Goal: Task Accomplishment & Management: Use online tool/utility

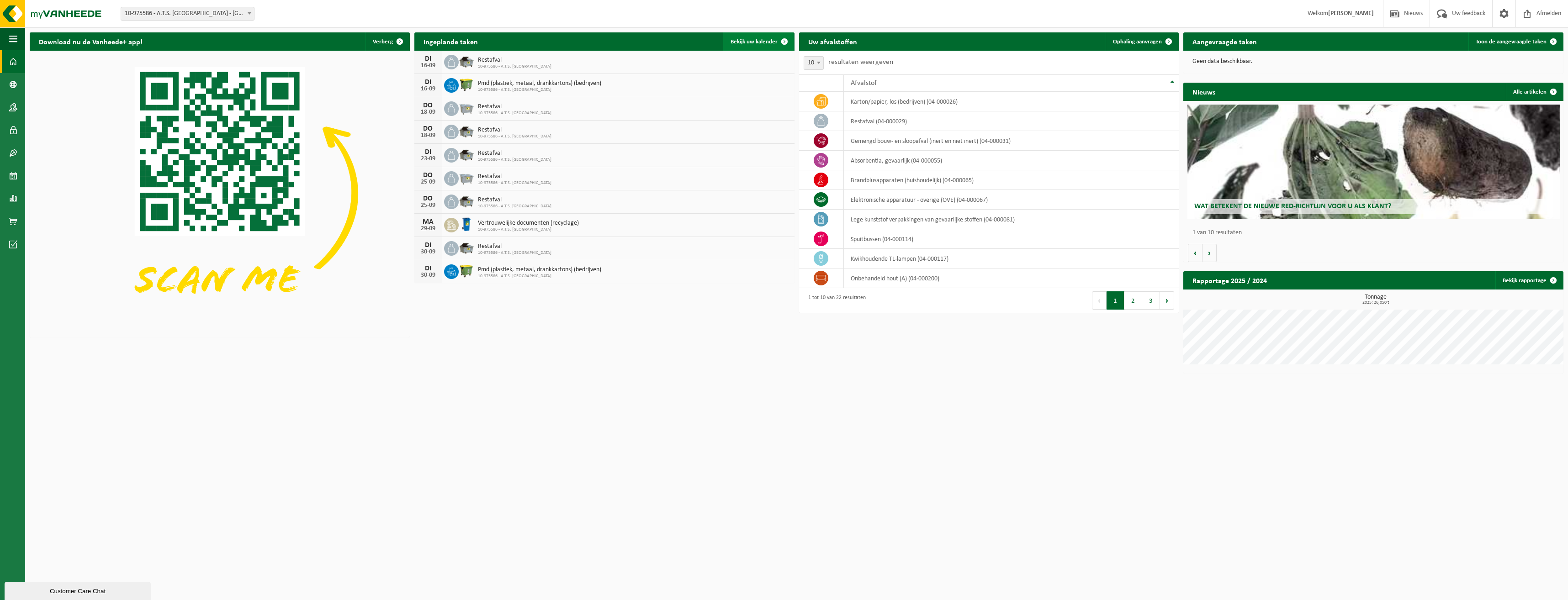
click at [751, 43] on span "Bekijk uw kalender" at bounding box center [754, 42] width 47 height 6
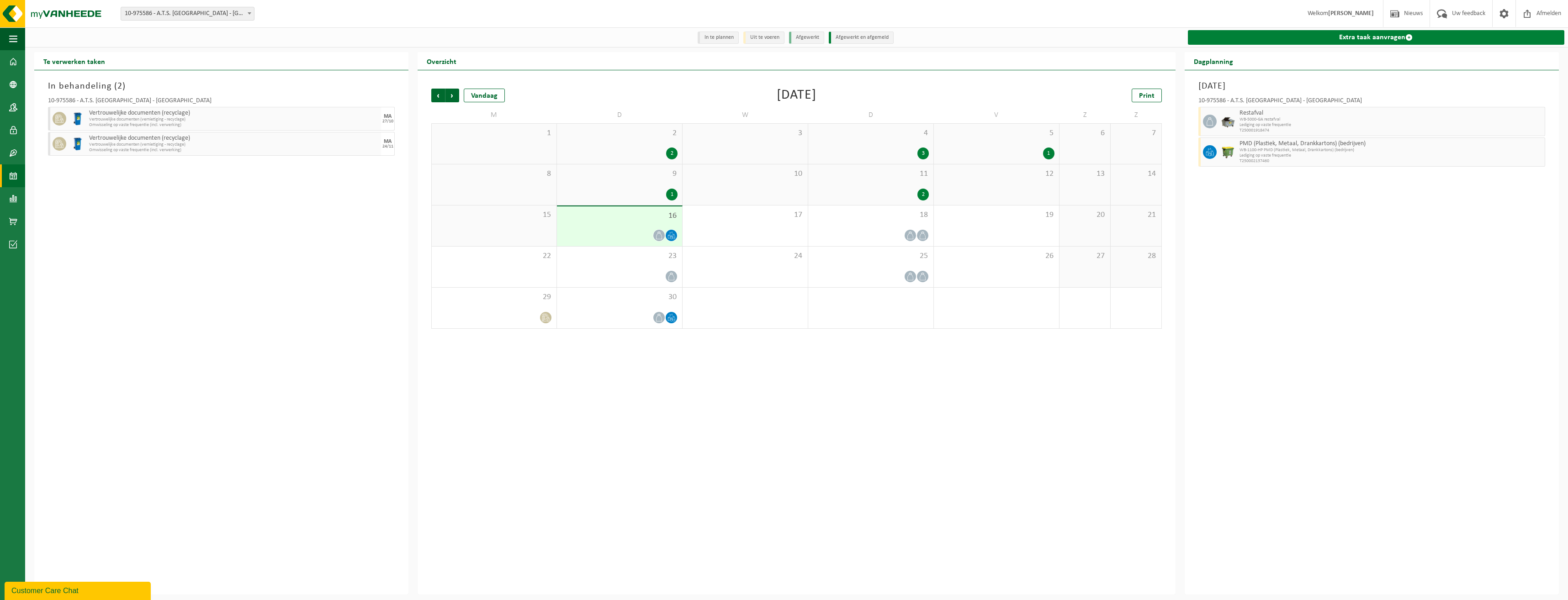
click at [1351, 40] on link "Extra taak aanvragen" at bounding box center [1376, 38] width 376 height 15
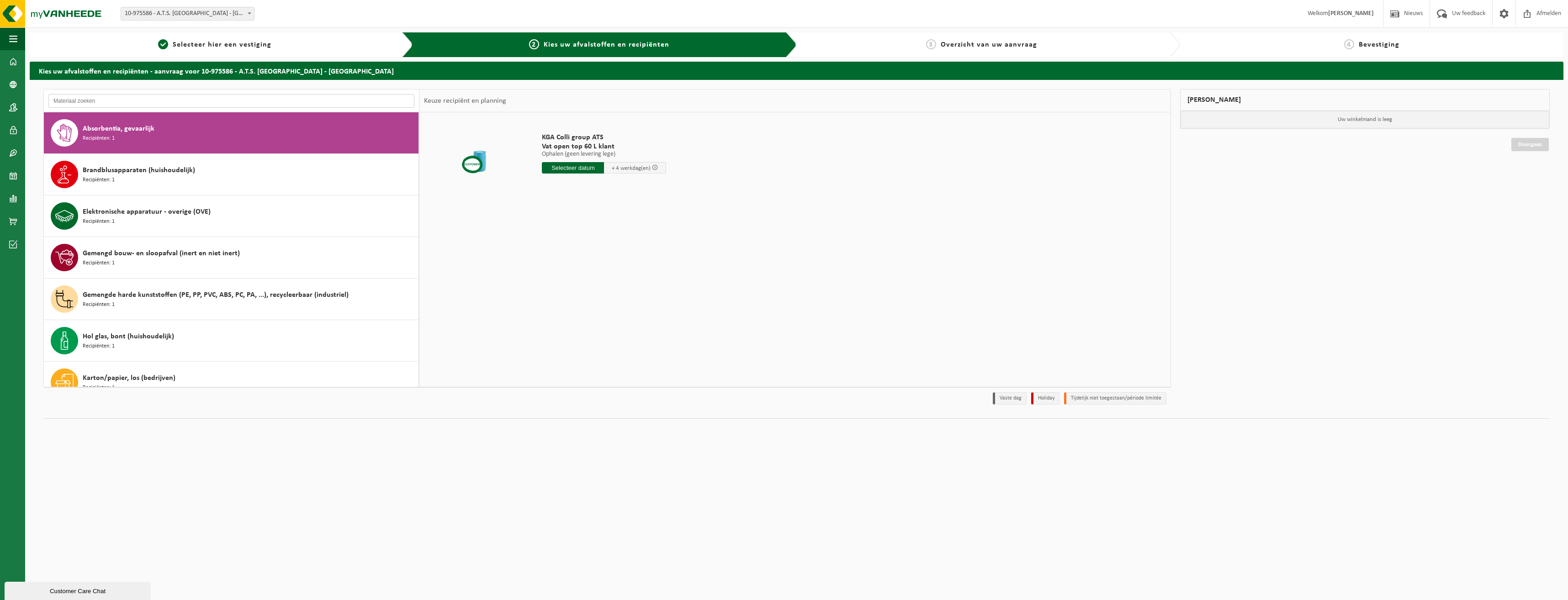
click at [136, 102] on input "text" at bounding box center [231, 101] width 366 height 14
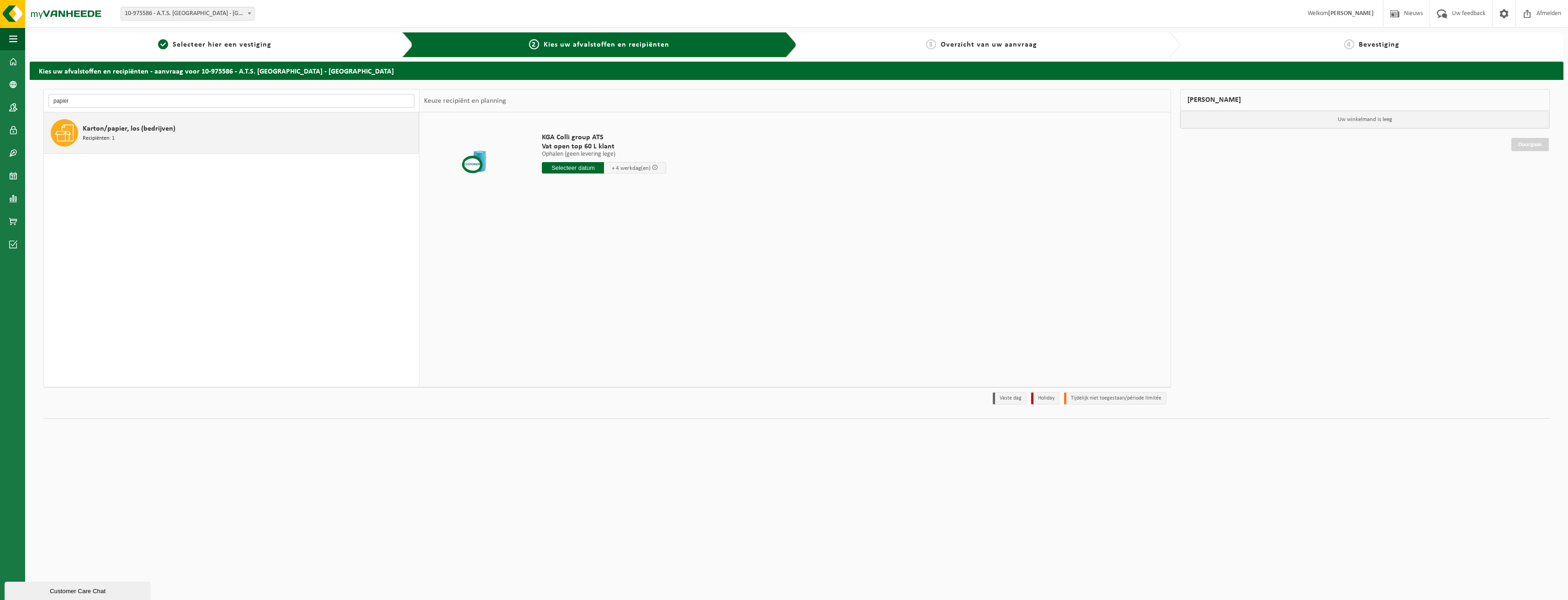
type input "papier"
click at [240, 133] on div "Karton/papier, los (bedrijven) Recipiënten: 1" at bounding box center [250, 133] width 334 height 27
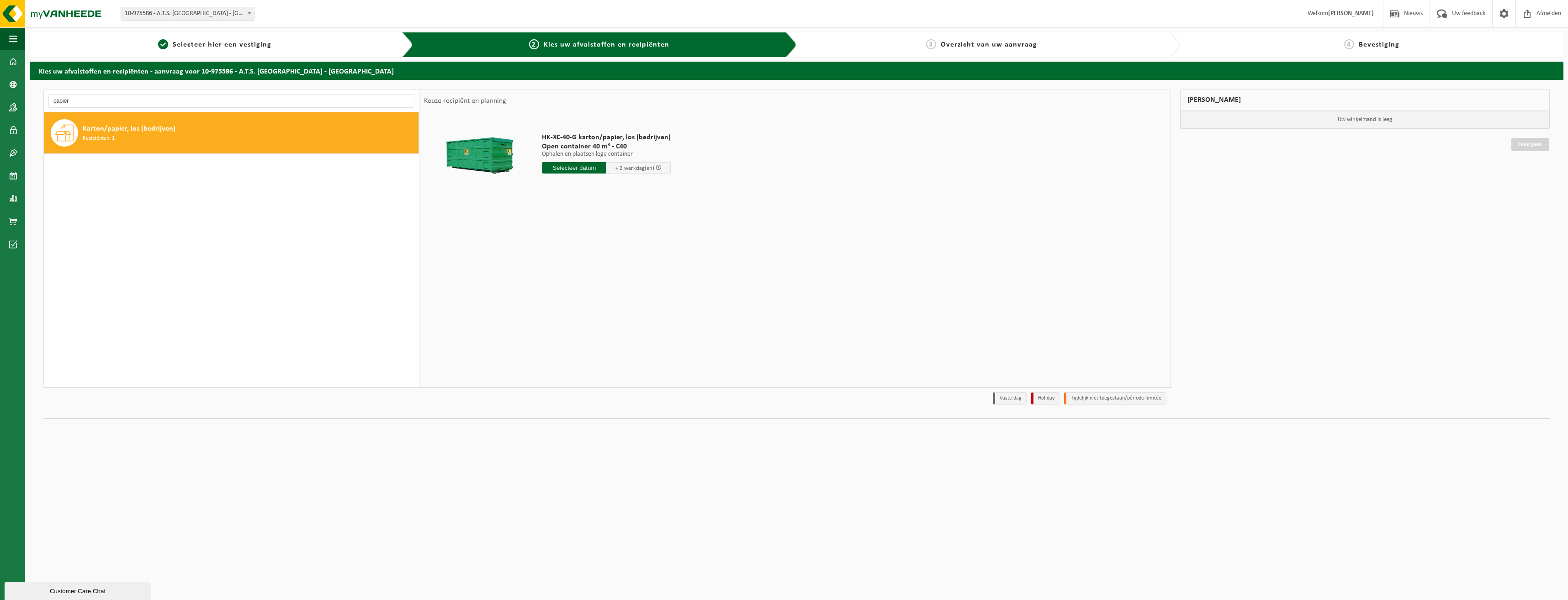
click at [577, 170] on input "text" at bounding box center [574, 167] width 65 height 12
click at [599, 251] on div "18" at bounding box center [599, 249] width 16 height 15
type input "Van 2025-09-18"
click at [573, 197] on button "In winkelmand" at bounding box center [568, 202] width 51 height 15
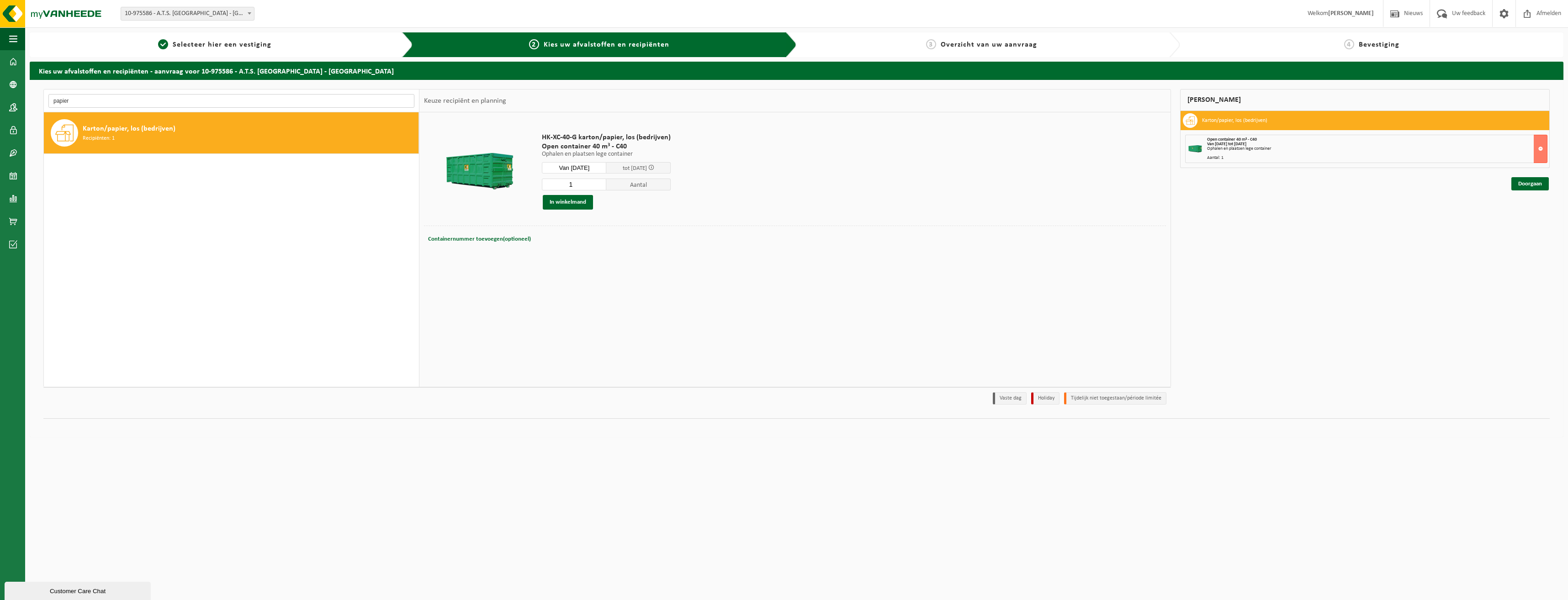
drag, startPoint x: 82, startPoint y: 99, endPoint x: -144, endPoint y: 72, distance: 227.6
click at [0, 72] on html "Vestiging: 10-975586 - A.T.S. MERELBEKE - MERELBEKE 10-975586 - A.T.S. MERELBEK…" at bounding box center [784, 300] width 1568 height 600
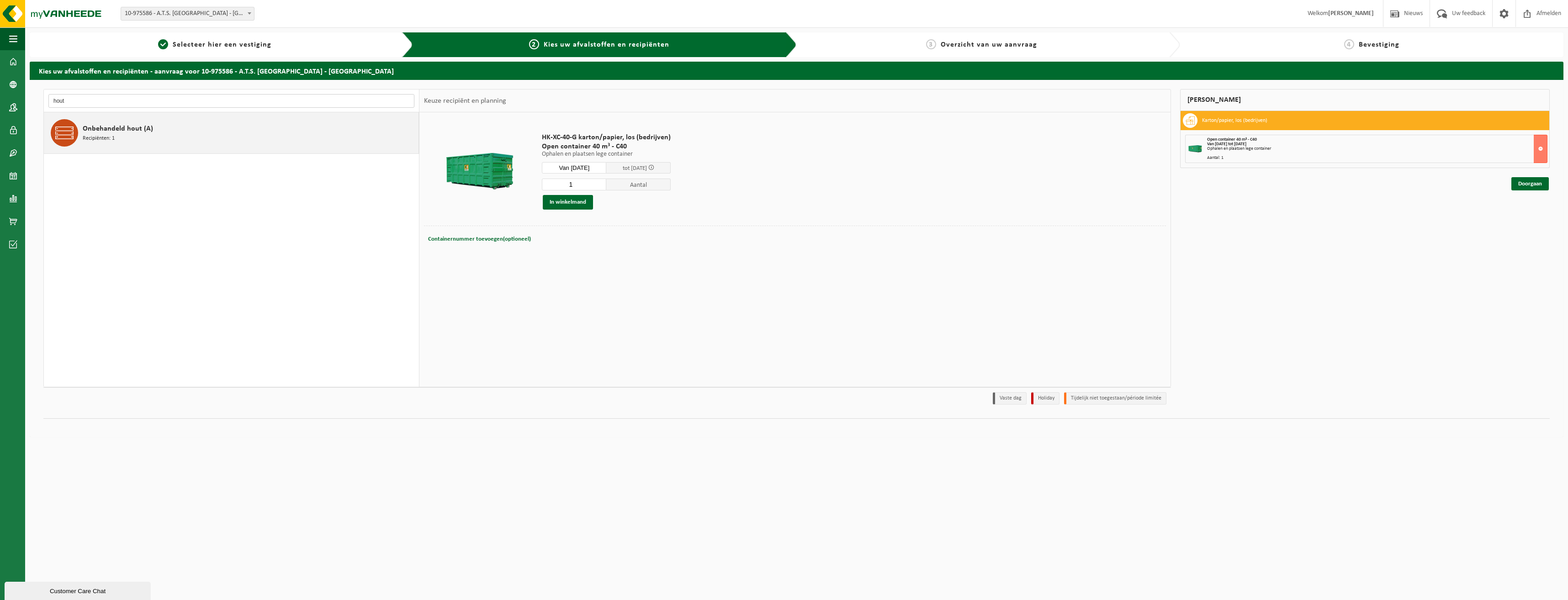
type input "hout"
click at [142, 133] on span "Onbehandeld hout (A)" at bounding box center [118, 129] width 71 height 11
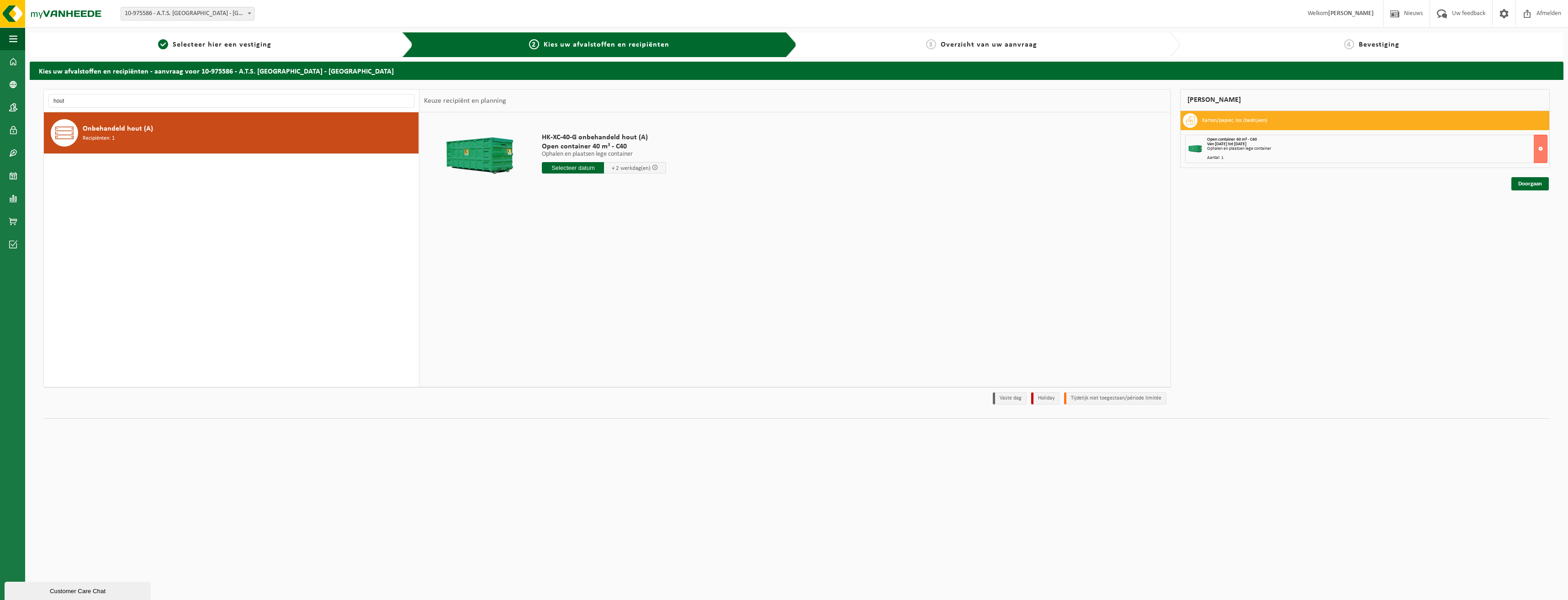
click at [579, 172] on input "text" at bounding box center [573, 167] width 62 height 12
click at [595, 248] on div "18" at bounding box center [599, 249] width 16 height 15
type input "Van 2025-09-18"
click at [581, 206] on button "In winkelmand" at bounding box center [568, 202] width 51 height 15
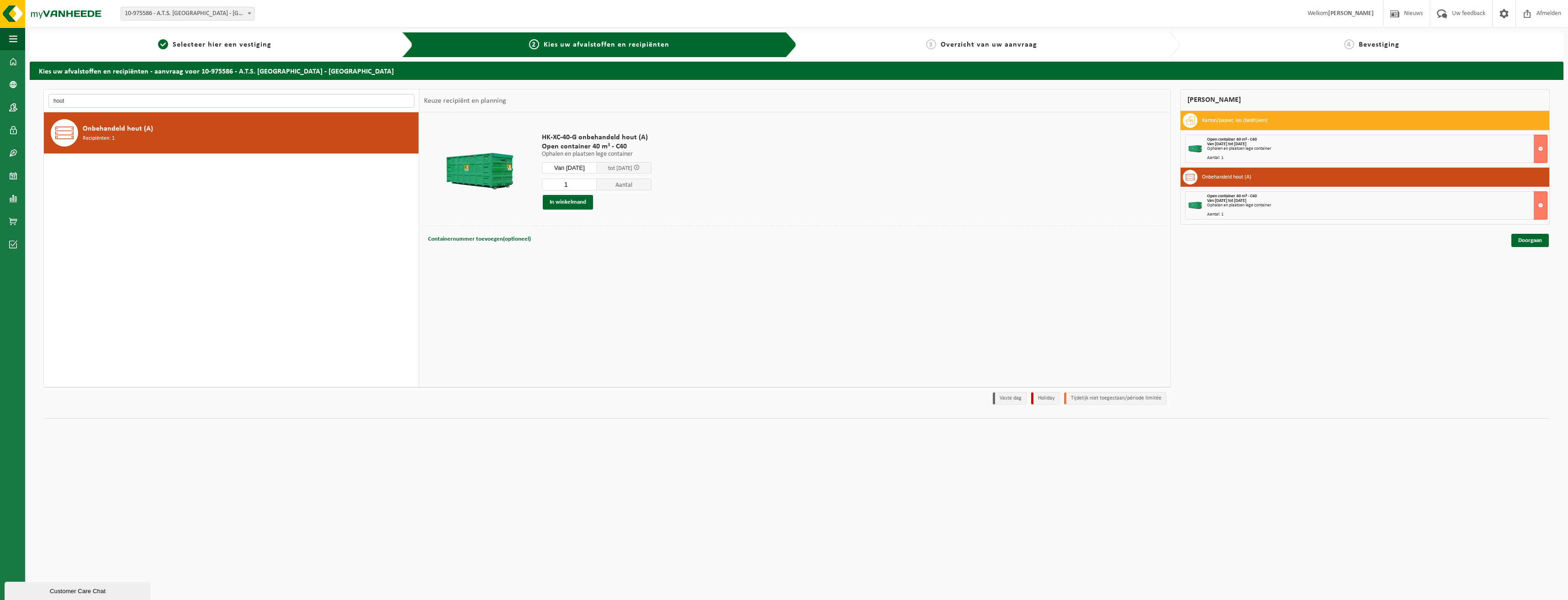
click at [109, 105] on input "hout" at bounding box center [231, 101] width 366 height 14
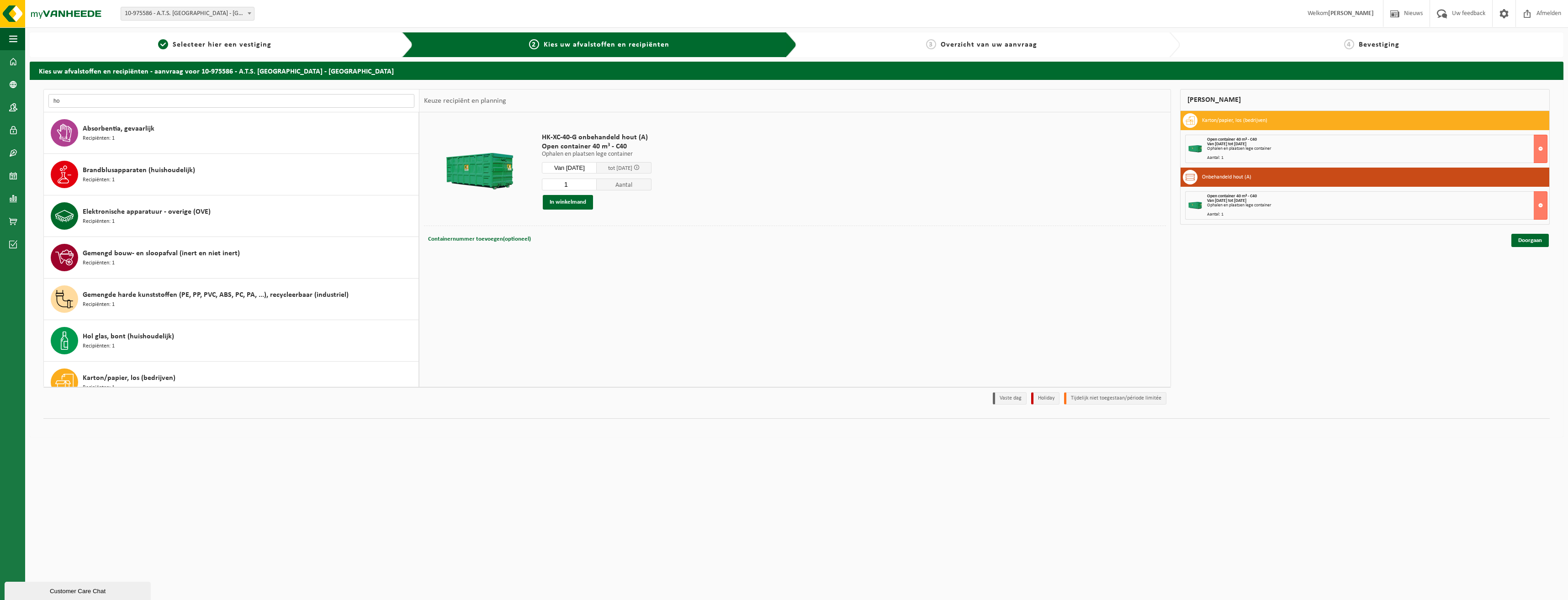
type input "h"
click at [1542, 240] on link "Doorgaan" at bounding box center [1530, 240] width 38 height 13
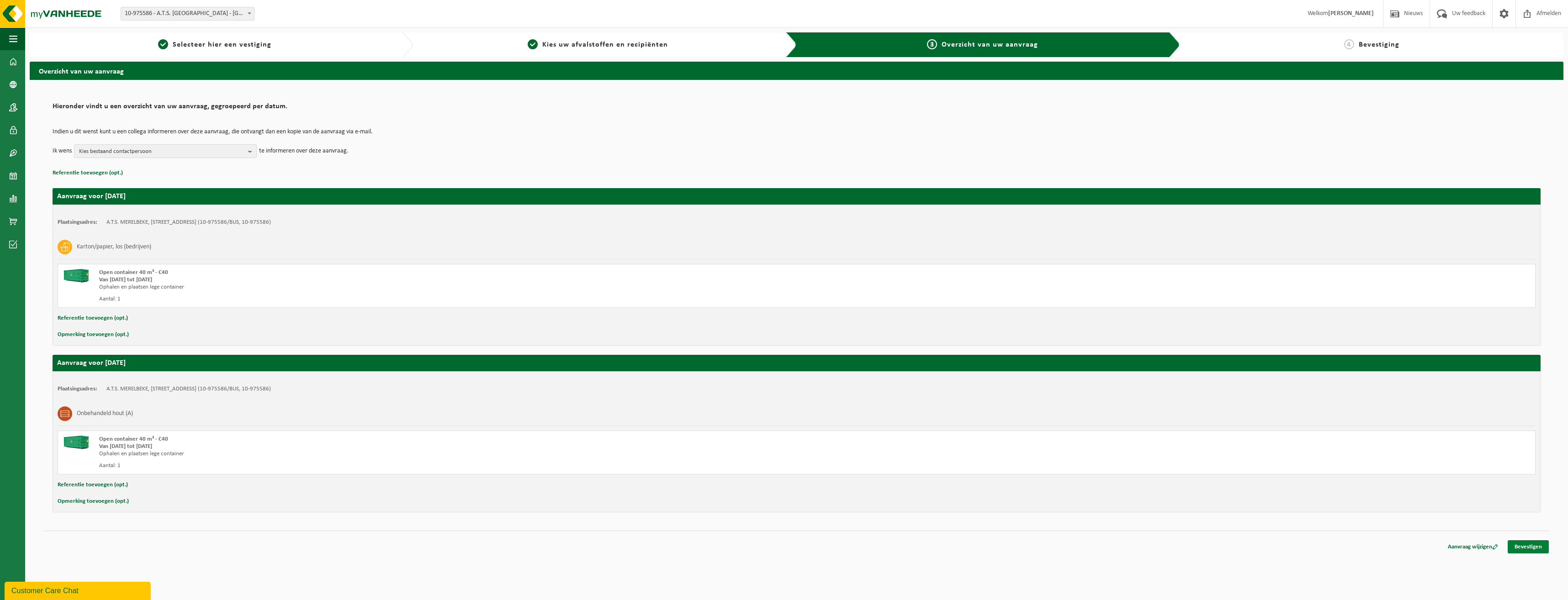
click at [1529, 542] on link "Bevestigen" at bounding box center [1528, 547] width 41 height 13
